Goal: Browse casually: Explore the website without a specific task or goal

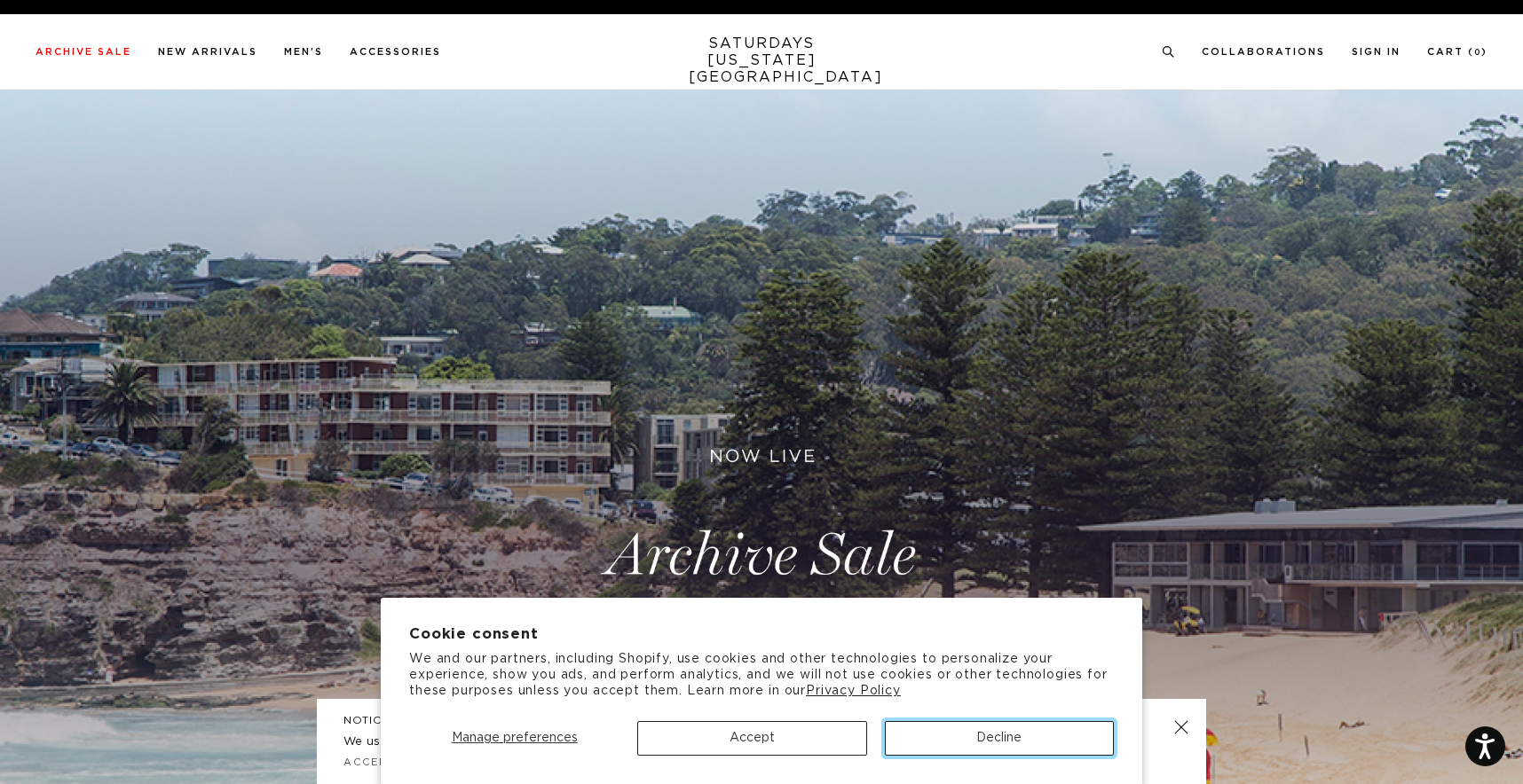
click at [961, 723] on button "Decline" at bounding box center [999, 738] width 229 height 35
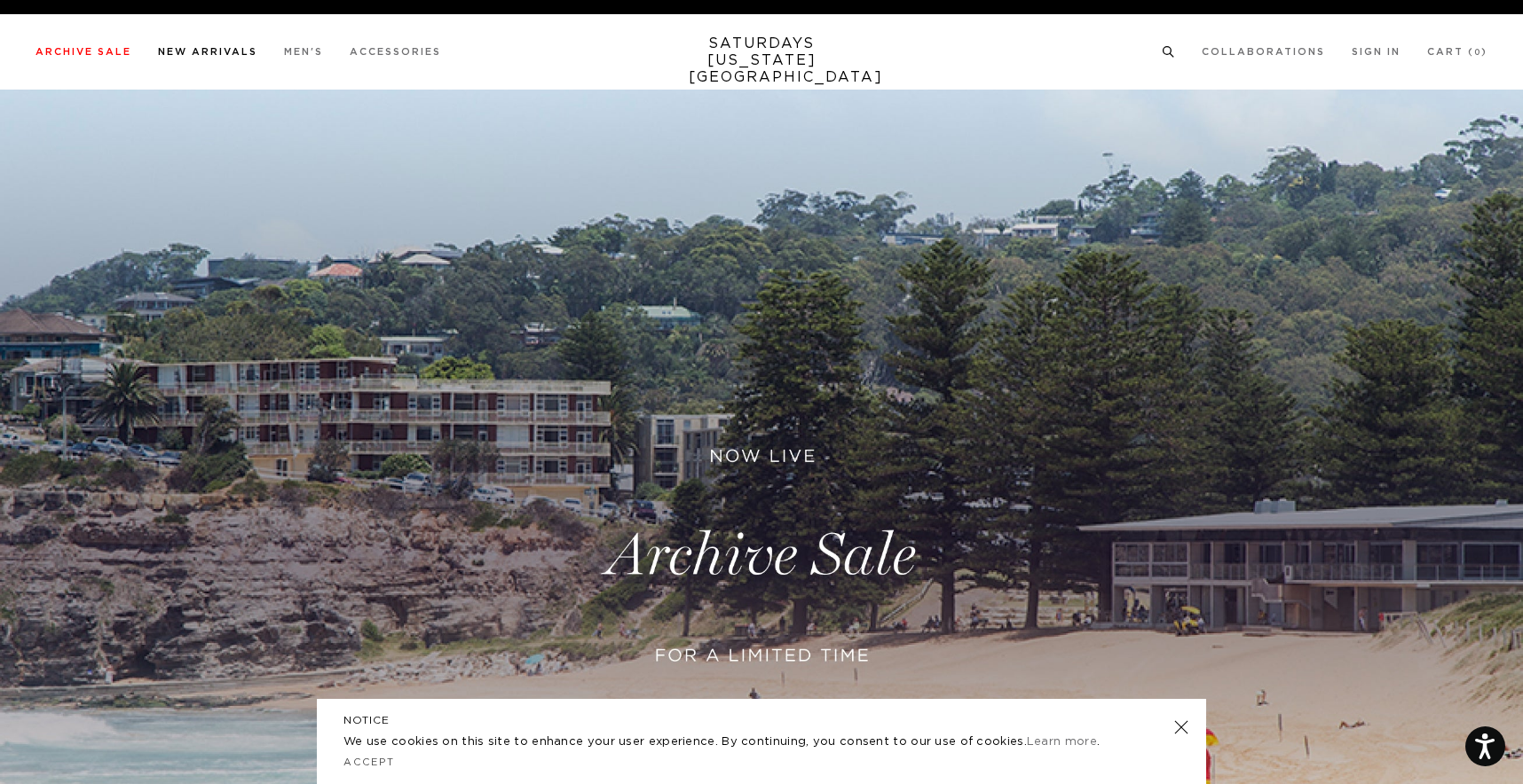
click at [209, 53] on link "New Arrivals" at bounding box center [208, 52] width 100 height 10
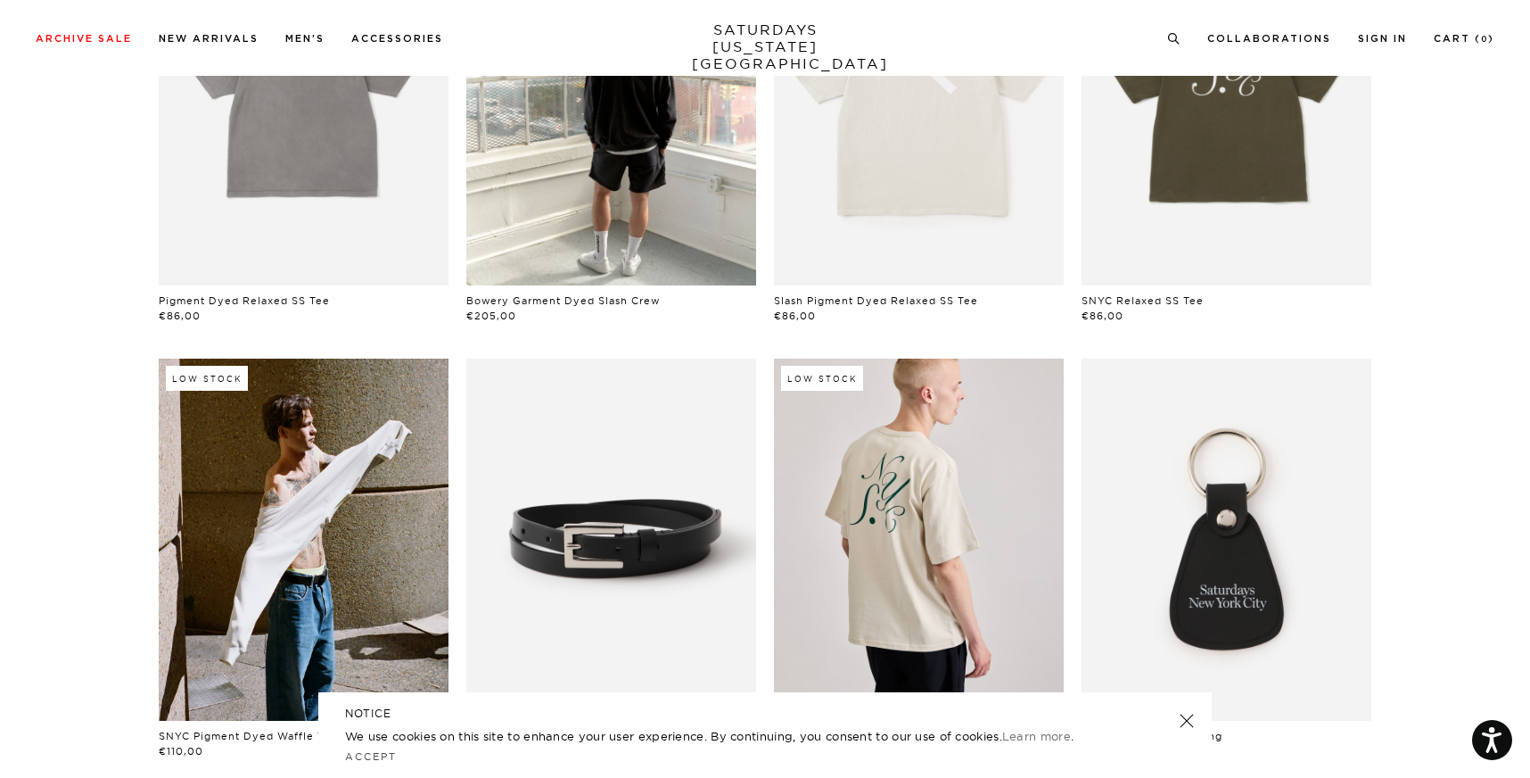
scroll to position [325, 0]
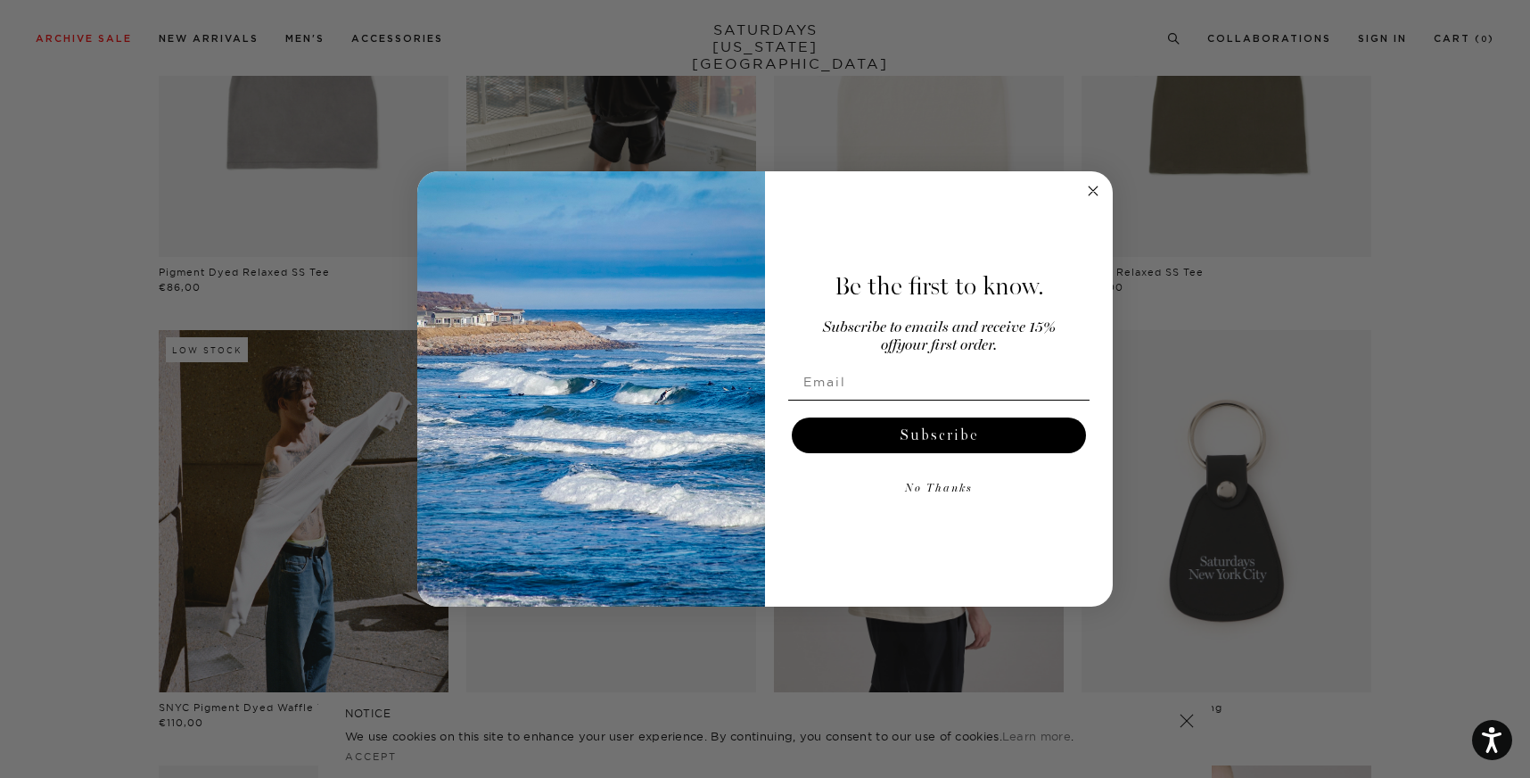
drag, startPoint x: 1096, startPoint y: 190, endPoint x: 1135, endPoint y: 219, distance: 49.0
click at [1096, 190] on circle "Close dialog" at bounding box center [1094, 191] width 21 height 21
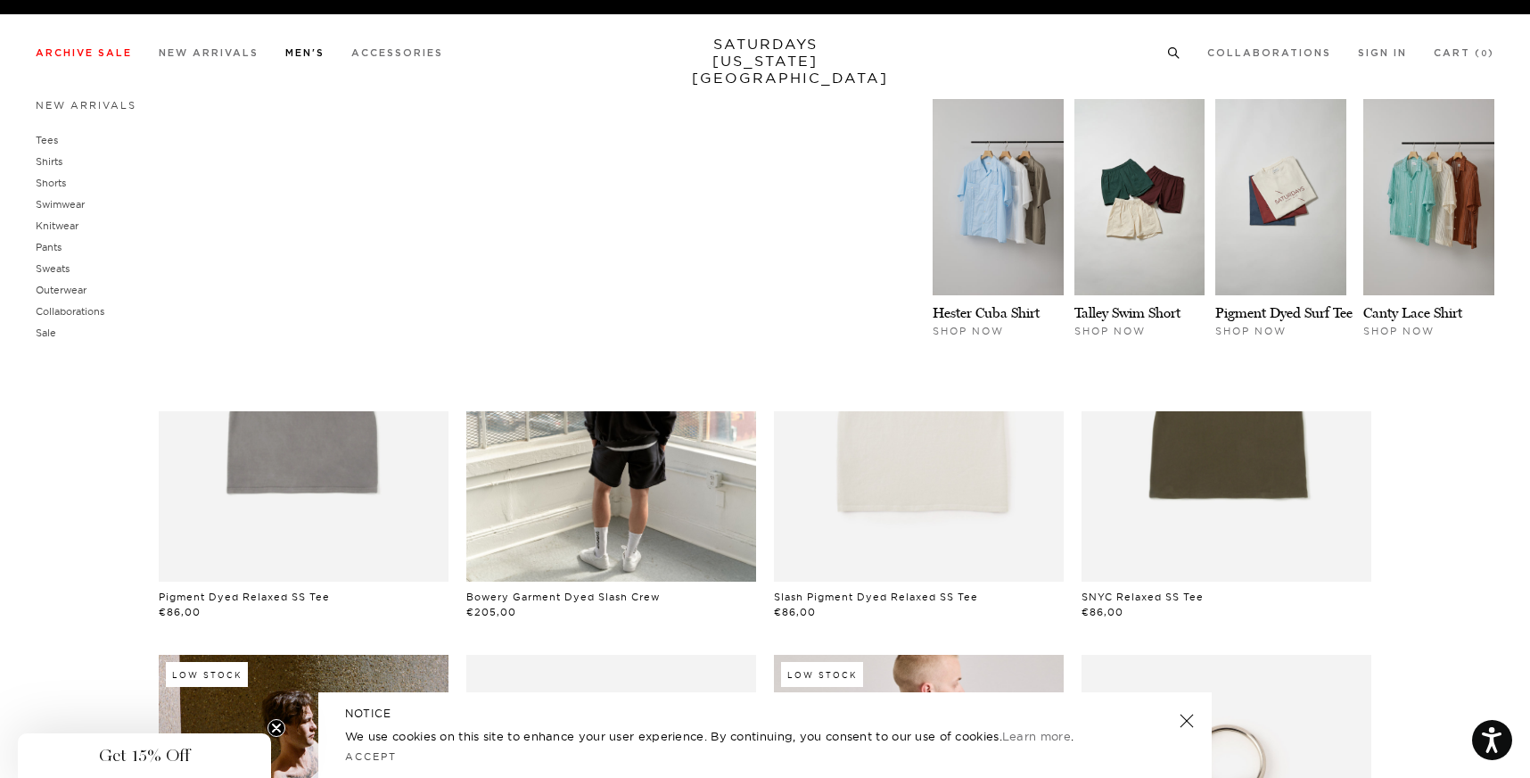
scroll to position [0, 11]
click at [65, 222] on link "Knitwear" at bounding box center [57, 225] width 43 height 12
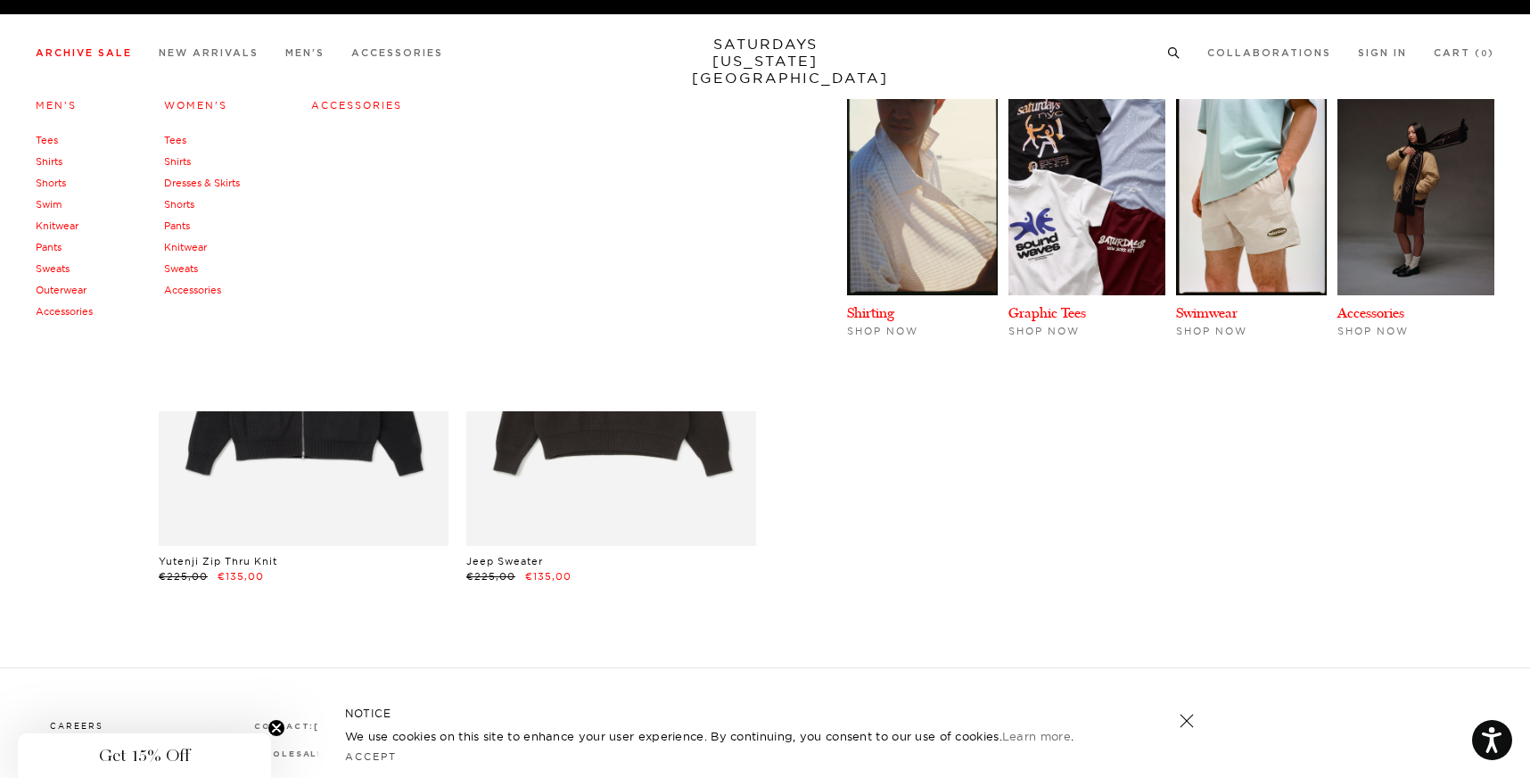
click at [54, 141] on link "Tees" at bounding box center [47, 140] width 22 height 12
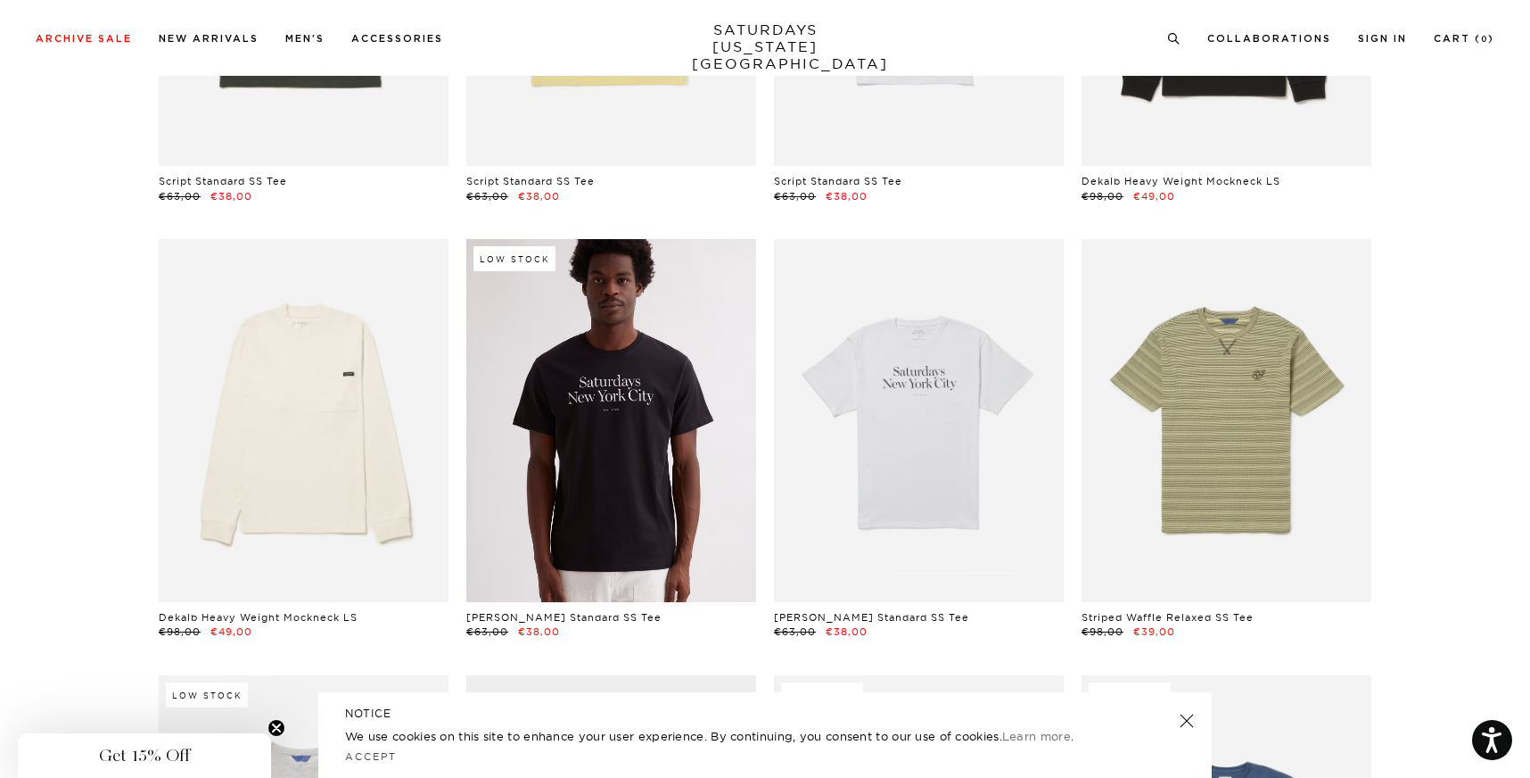
scroll to position [384, 0]
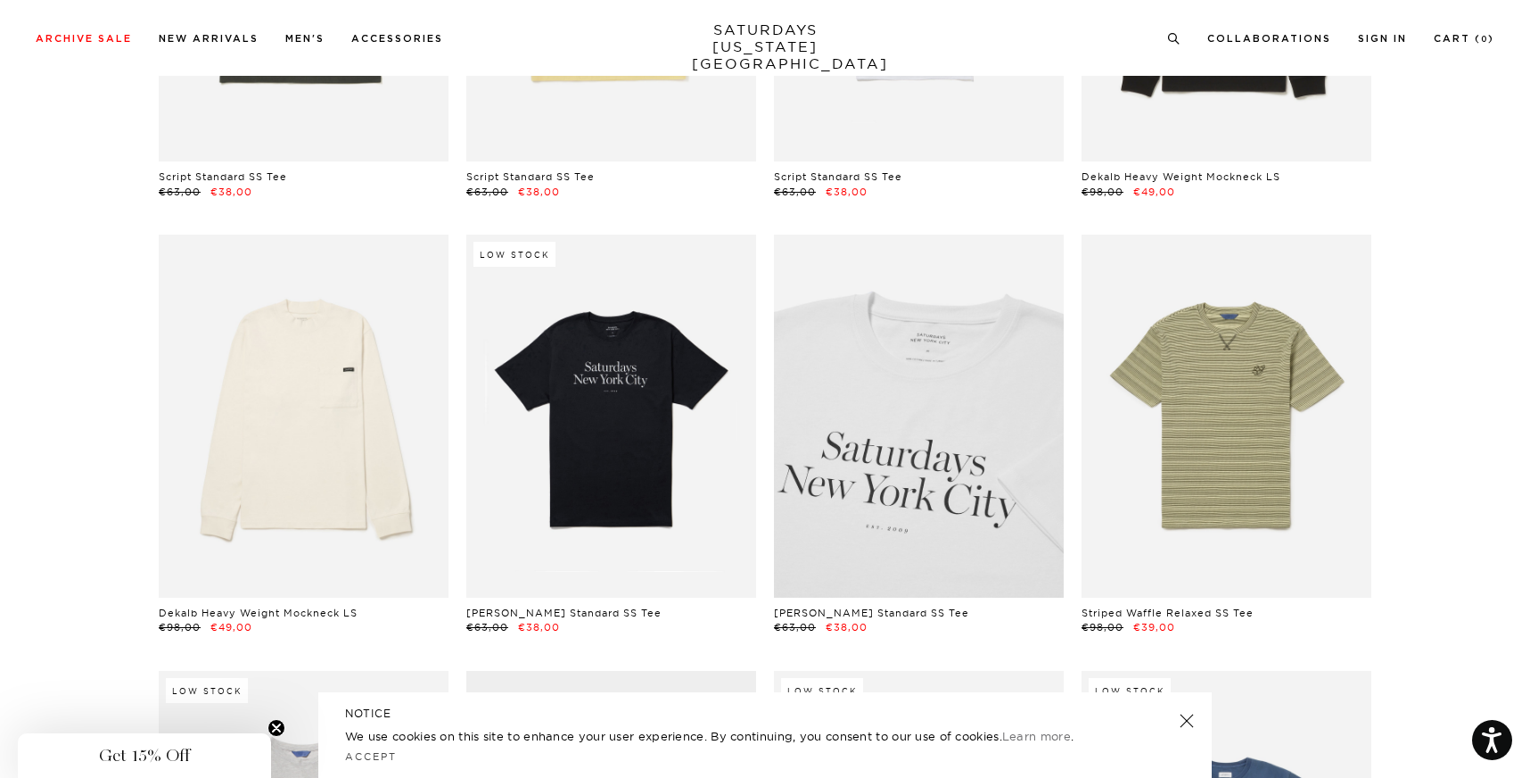
click at [944, 391] on link at bounding box center [919, 416] width 290 height 362
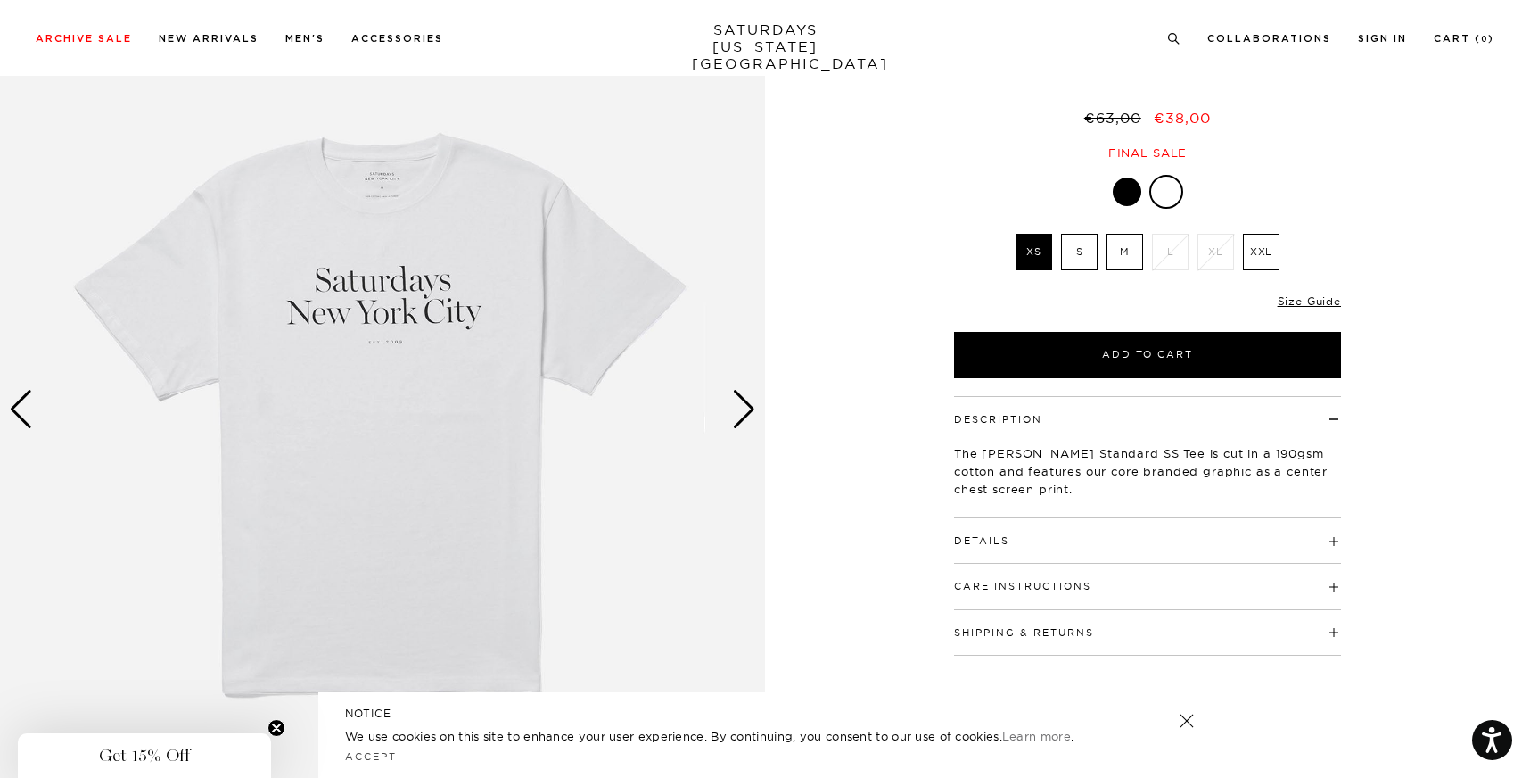
scroll to position [169, 0]
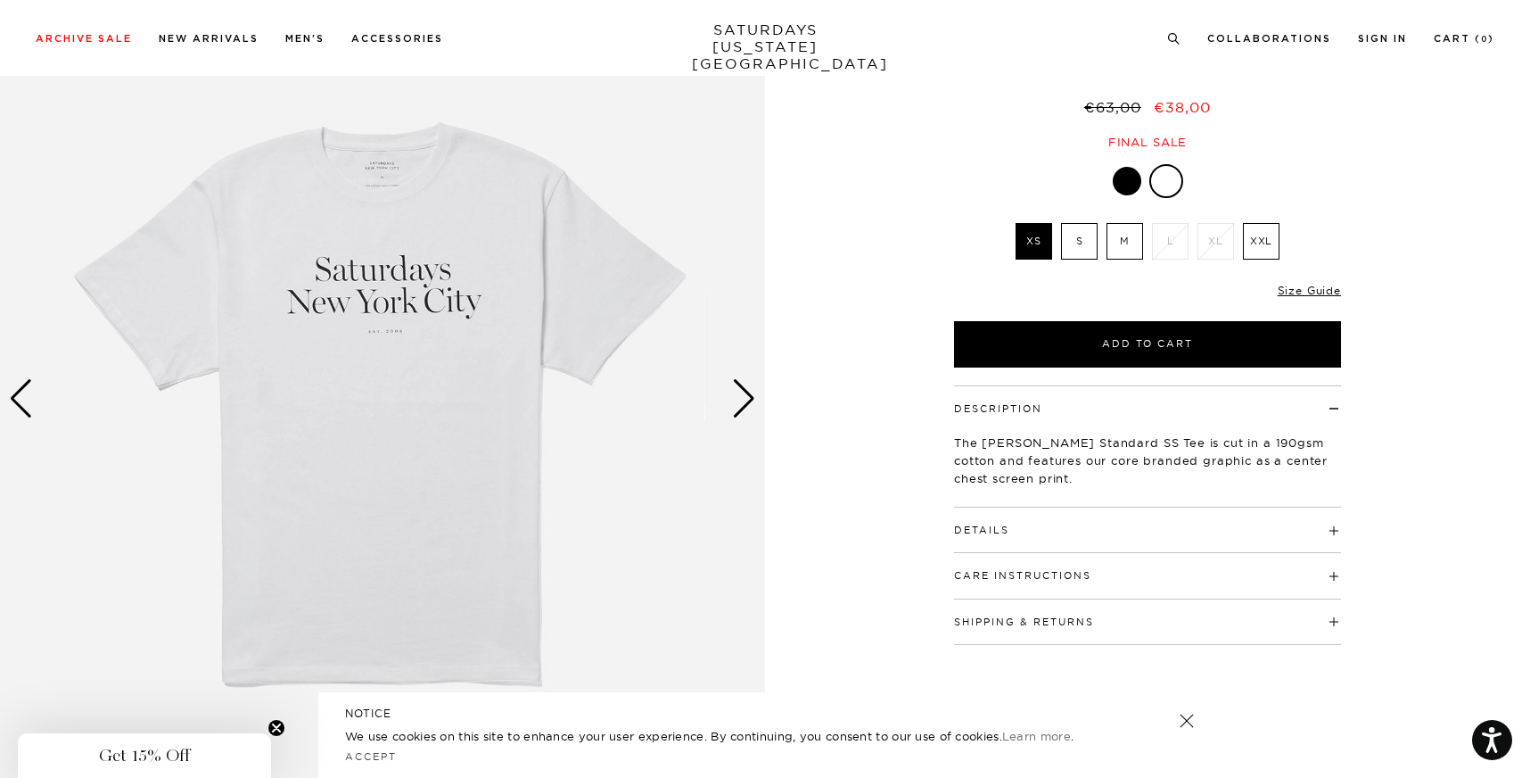
click at [752, 399] on div "Next slide" at bounding box center [744, 398] width 24 height 39
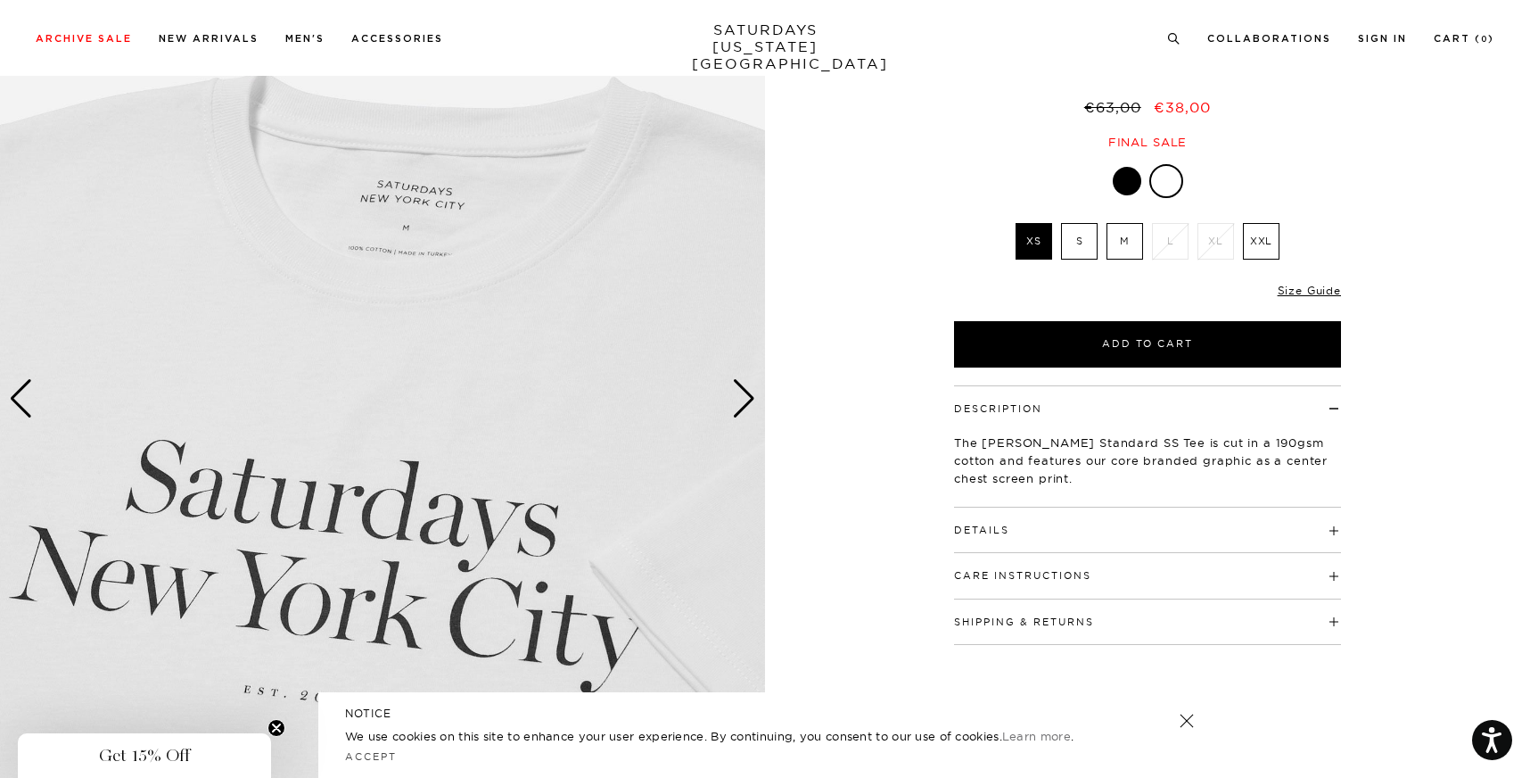
click at [745, 399] on div "Next slide" at bounding box center [744, 398] width 24 height 39
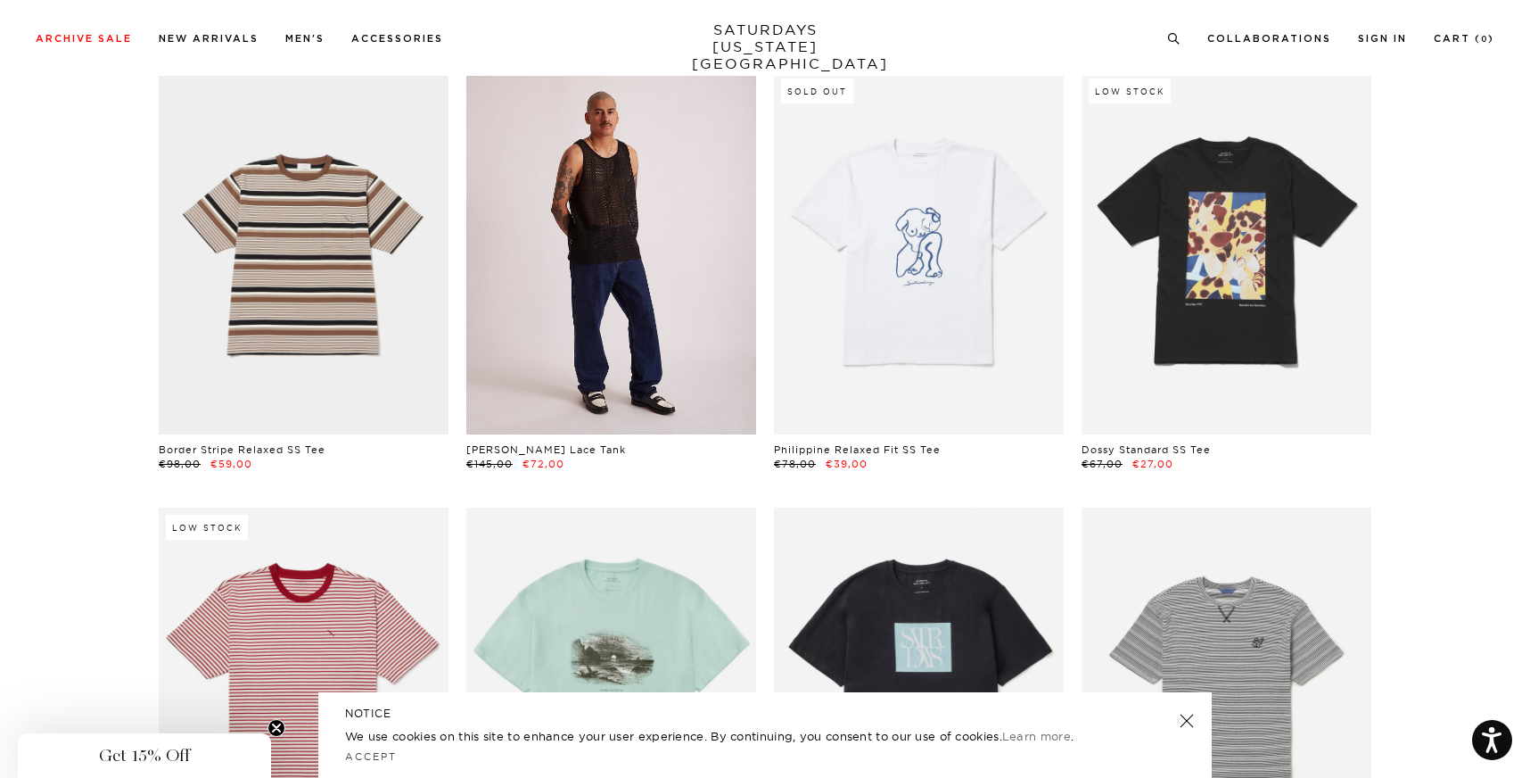
scroll to position [2326, 7]
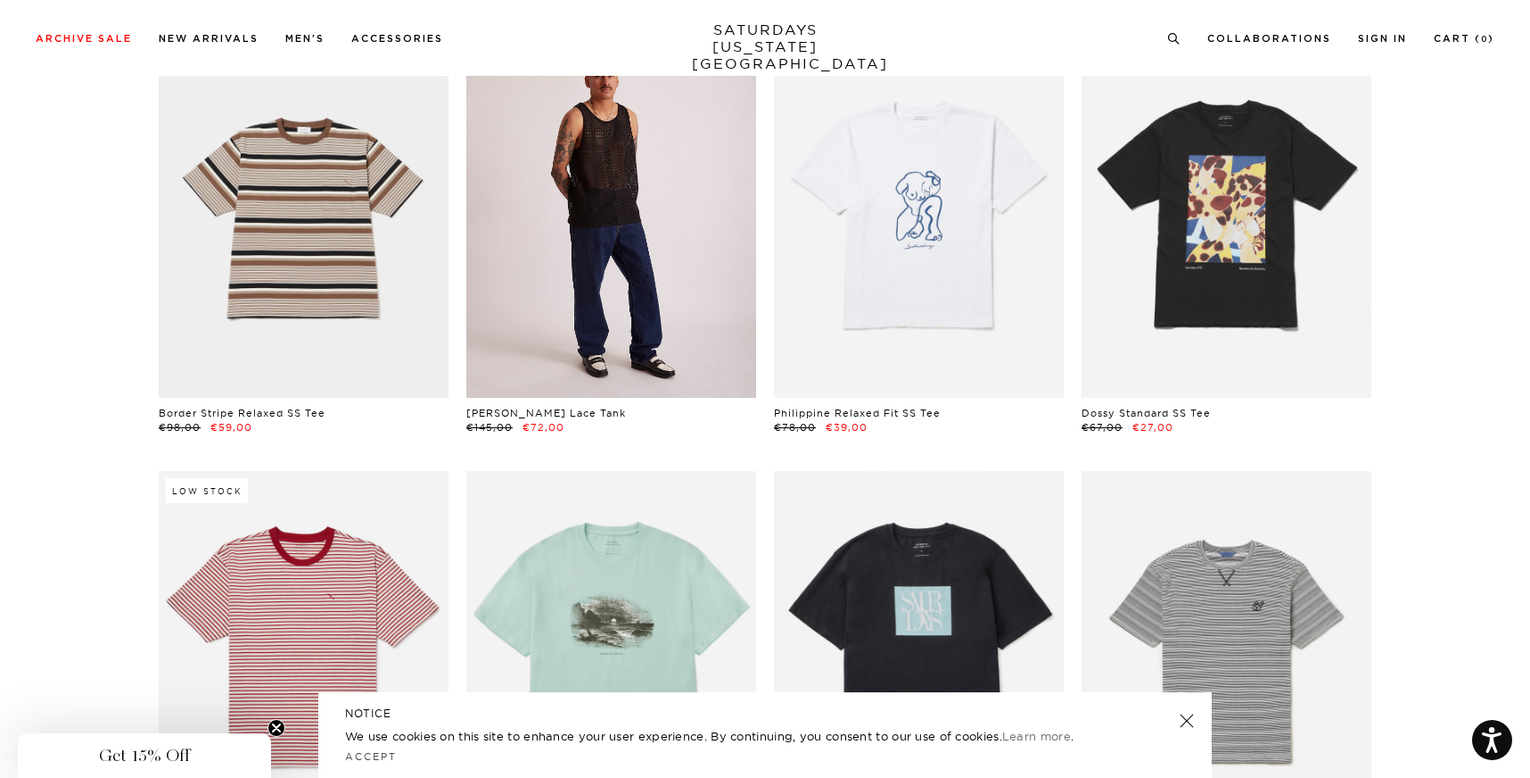
click at [626, 238] on link at bounding box center [611, 216] width 290 height 362
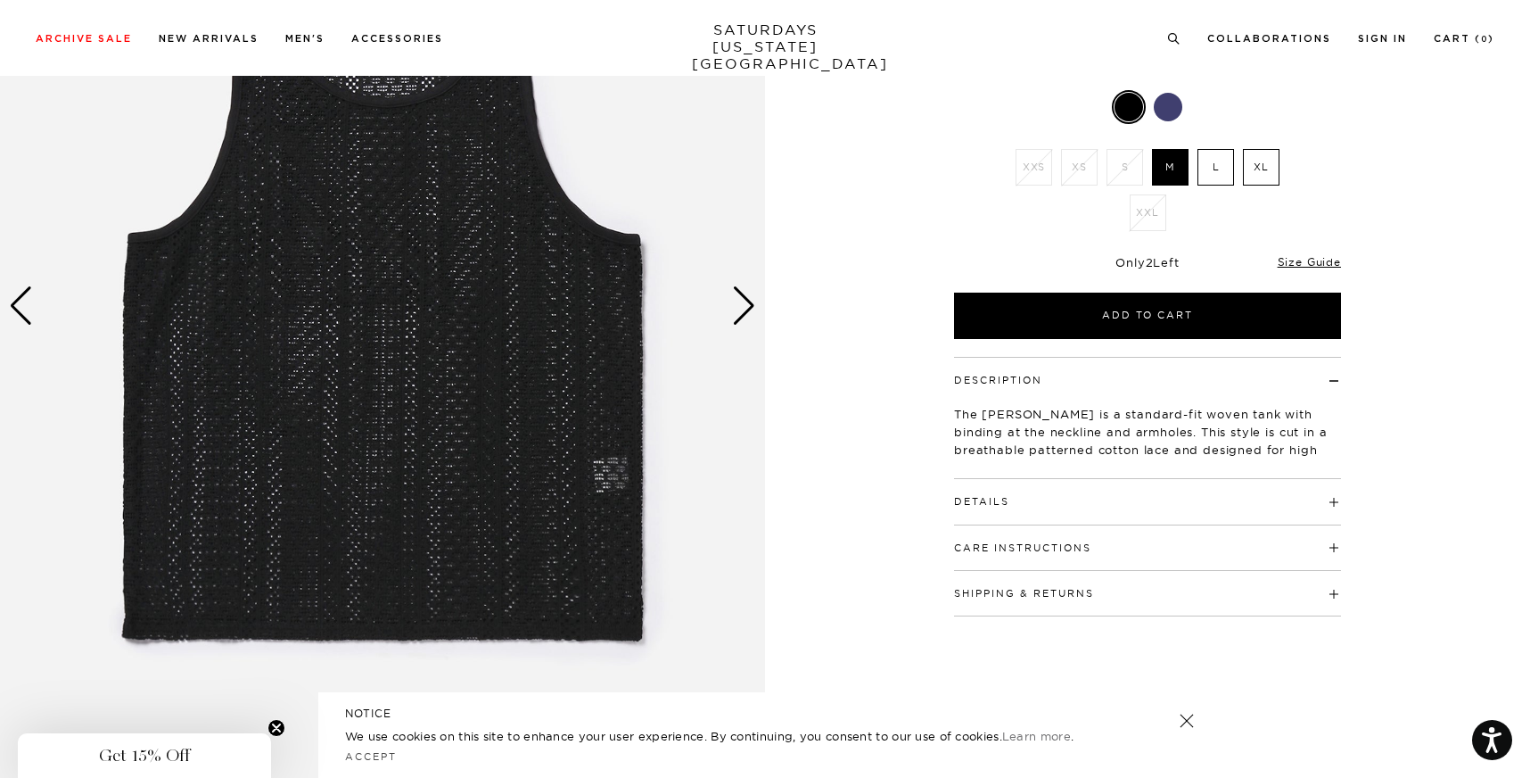
scroll to position [241, 0]
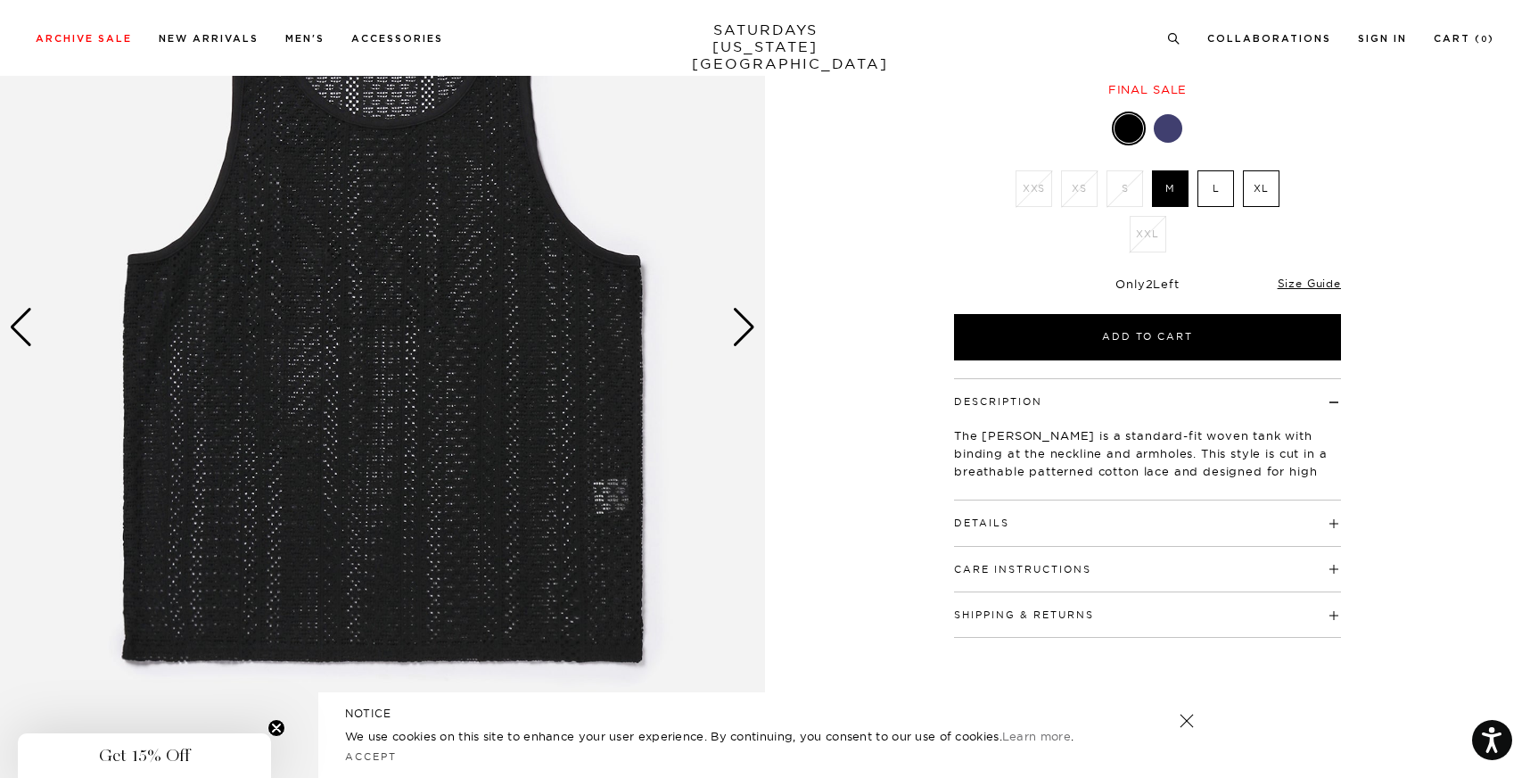
click at [744, 326] on div "Next slide" at bounding box center [744, 327] width 24 height 39
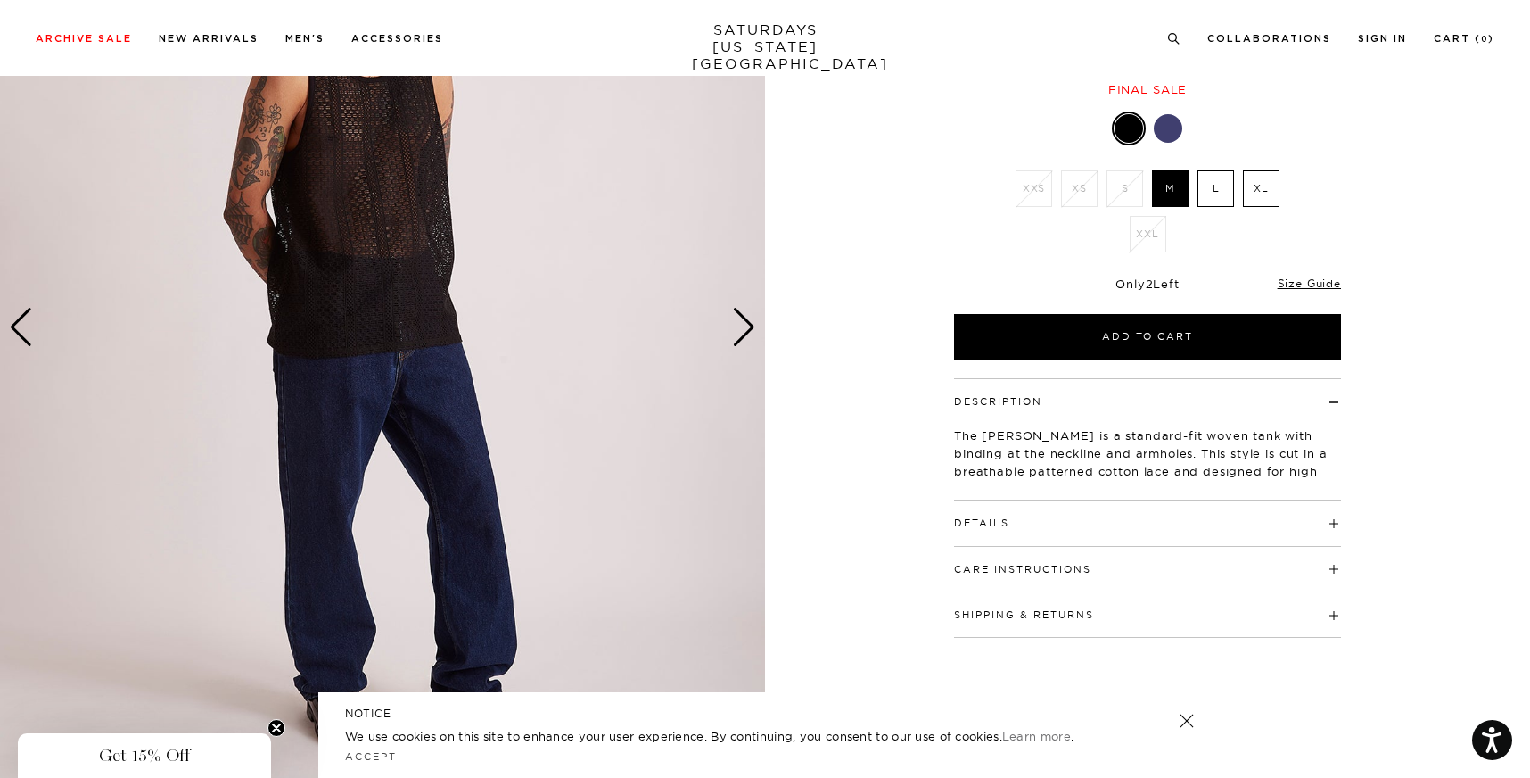
click at [744, 326] on div "Next slide" at bounding box center [744, 327] width 24 height 39
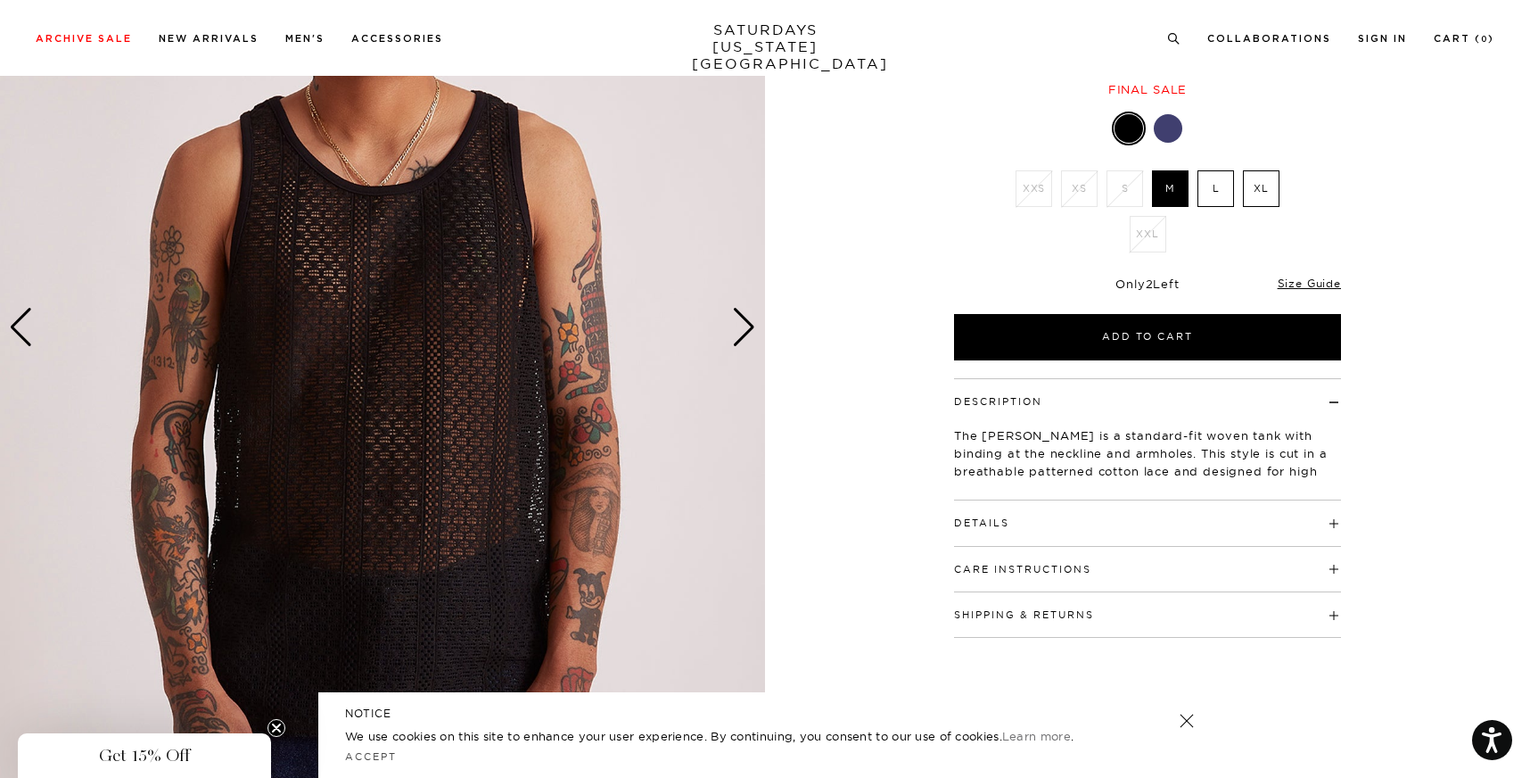
click at [744, 326] on div "Next slide" at bounding box center [744, 327] width 24 height 39
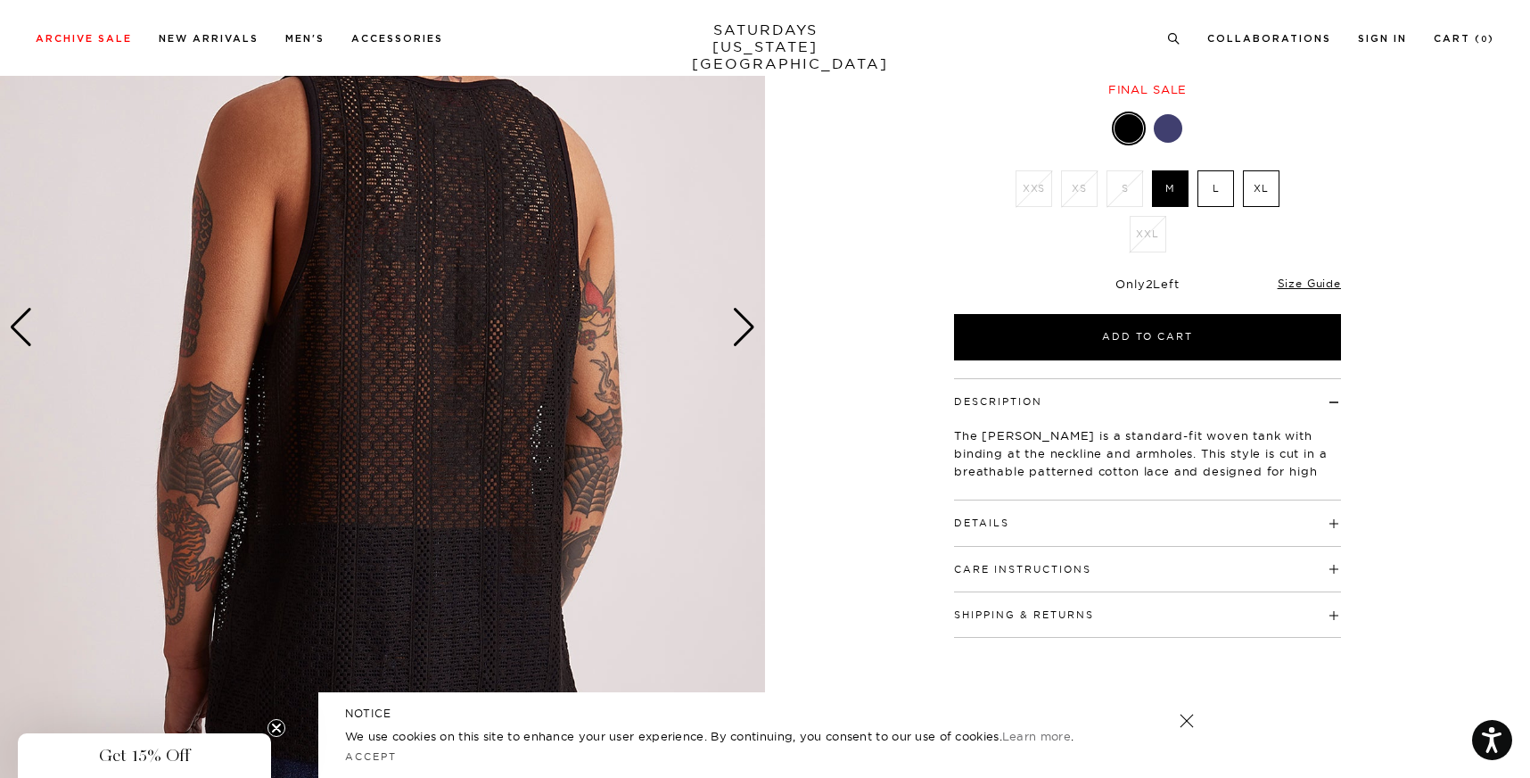
click at [744, 326] on div "Next slide" at bounding box center [744, 327] width 24 height 39
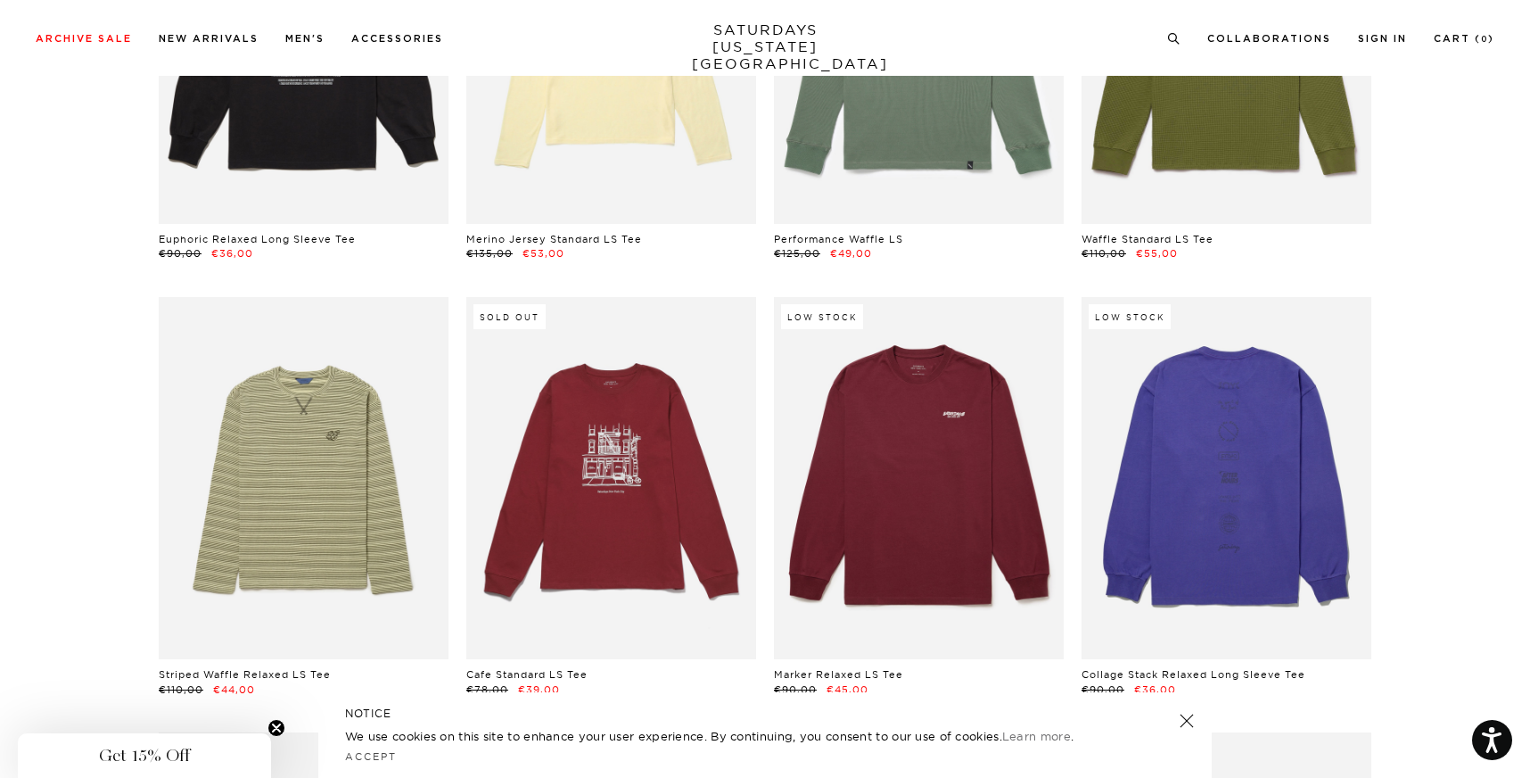
scroll to position [4596, 7]
